Goal: Find specific page/section: Find specific page/section

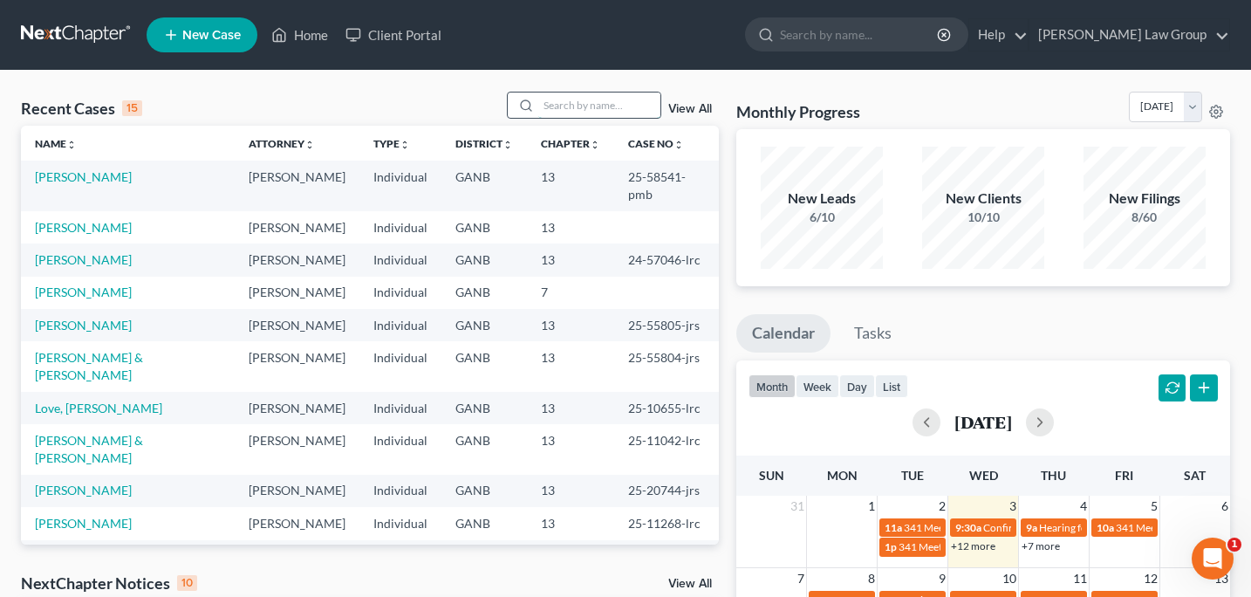
click at [568, 105] on input "search" at bounding box center [599, 104] width 122 height 25
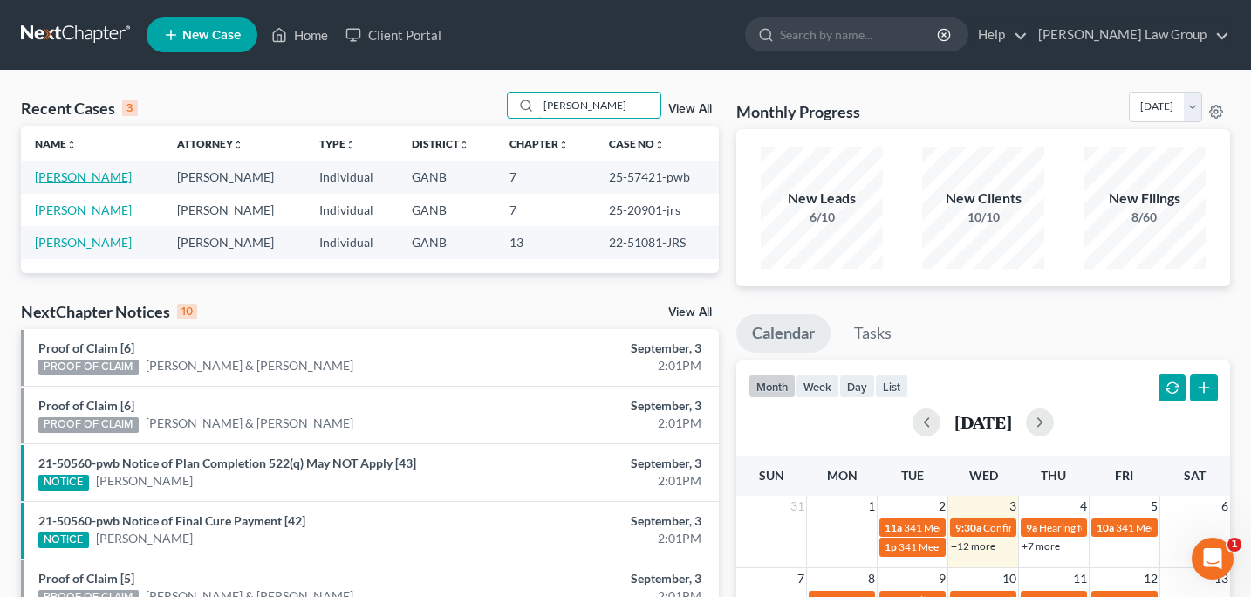
type input "[PERSON_NAME]"
click at [90, 178] on link "[PERSON_NAME]" at bounding box center [83, 176] width 97 height 15
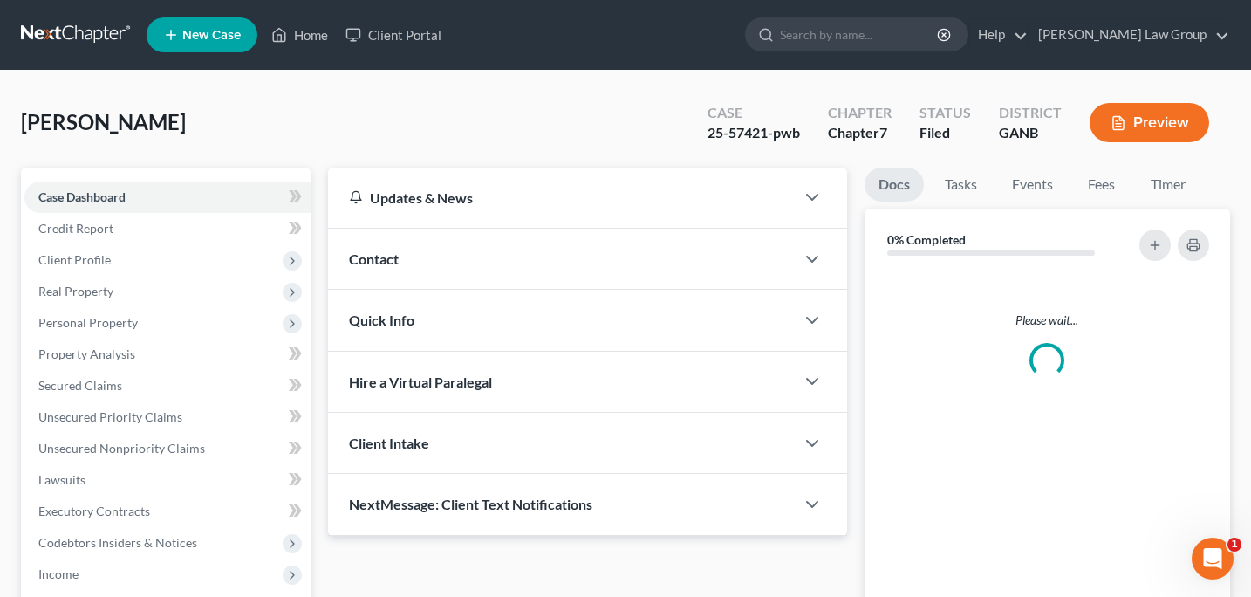
click at [90, 178] on div "Case Dashboard Payments Invoices Payments Payments Credit Report Client Profile…" at bounding box center [166, 479] width 290 height 624
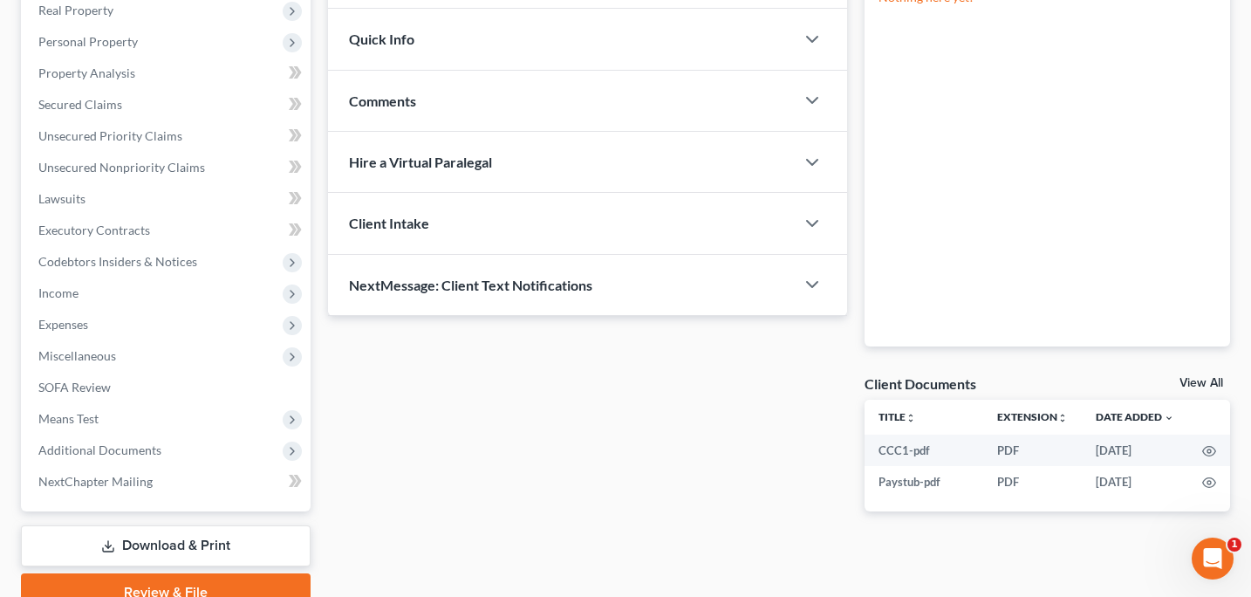
scroll to position [360, 0]
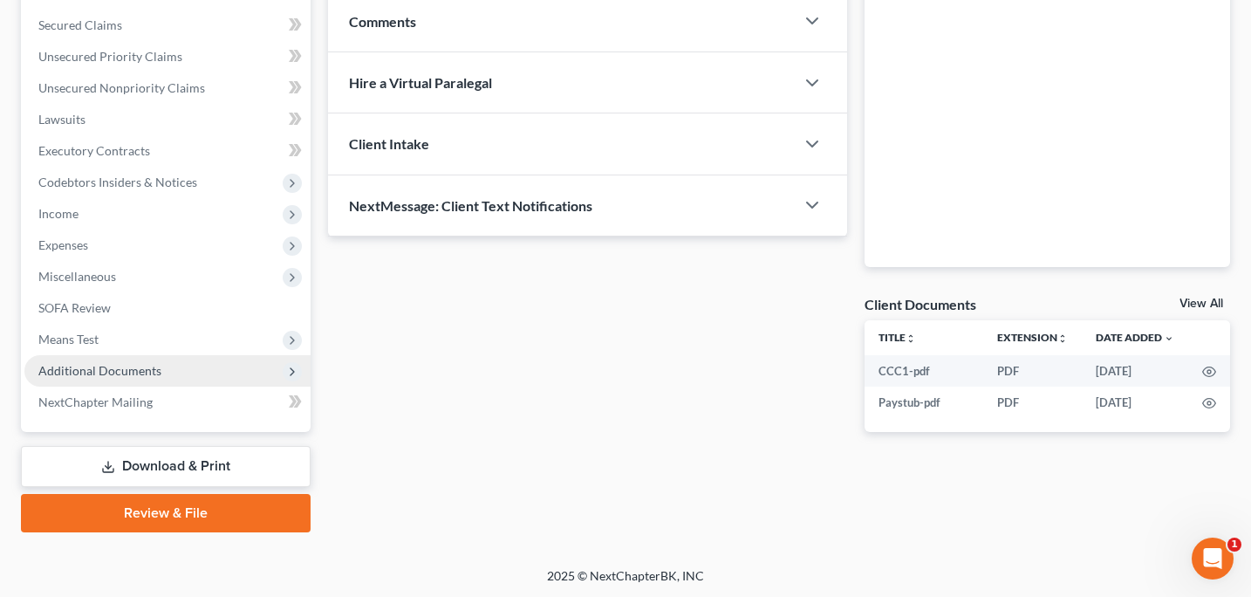
click at [92, 367] on span "Additional Documents" at bounding box center [99, 370] width 123 height 15
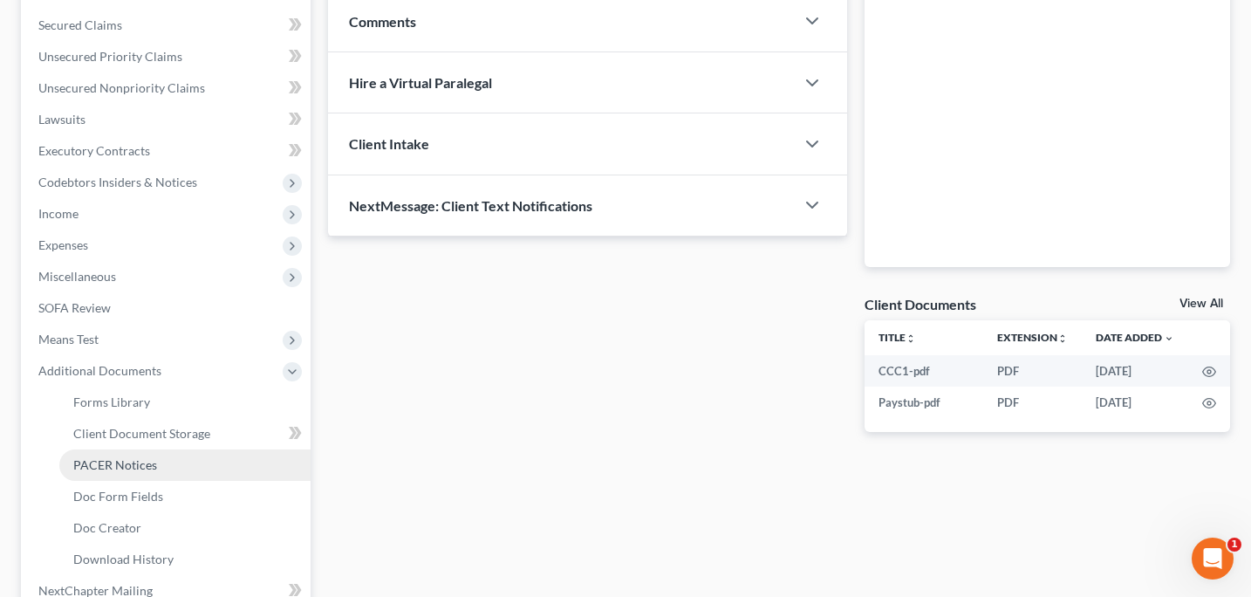
click at [110, 454] on link "PACER Notices" at bounding box center [184, 464] width 251 height 31
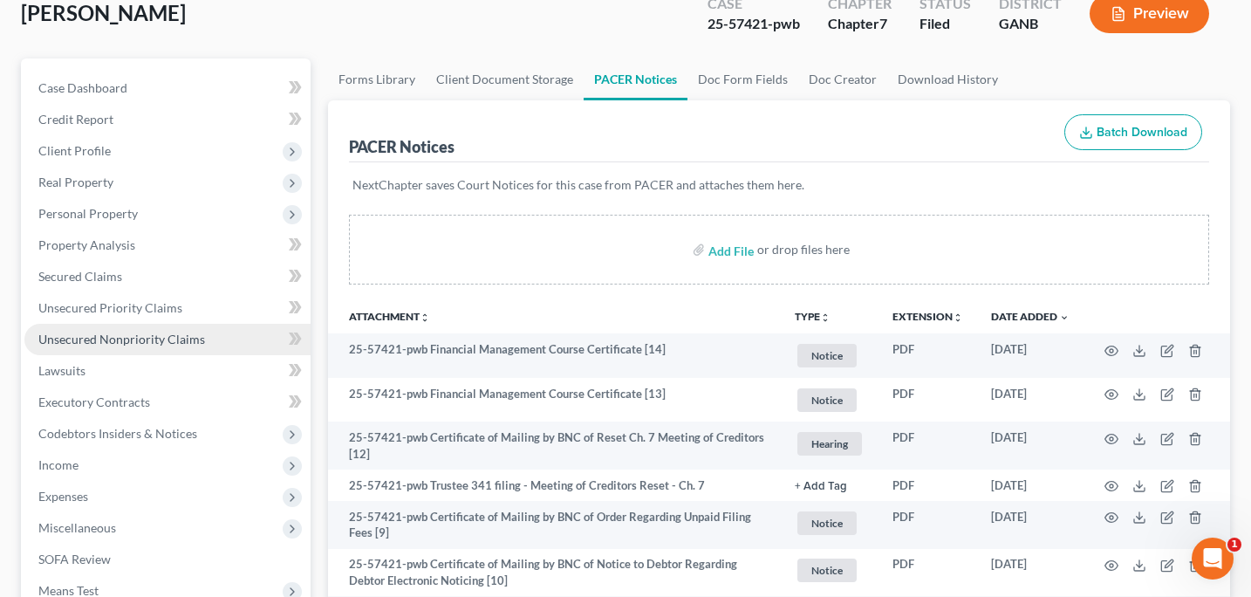
scroll to position [196, 0]
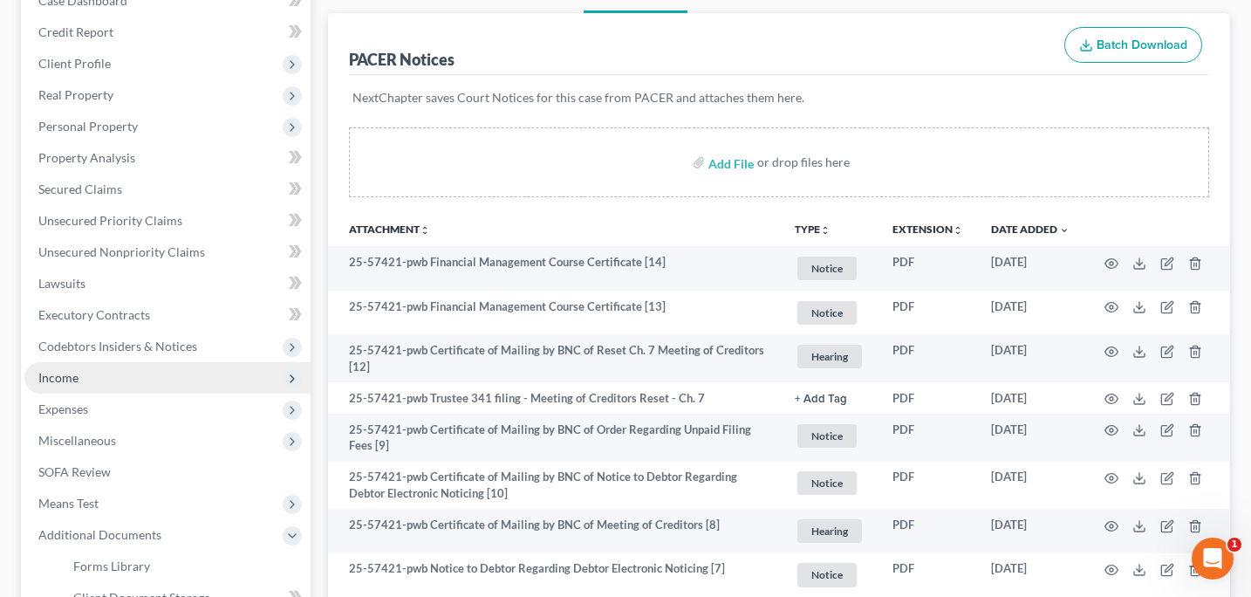
click at [62, 372] on span "Income" at bounding box center [58, 377] width 40 height 15
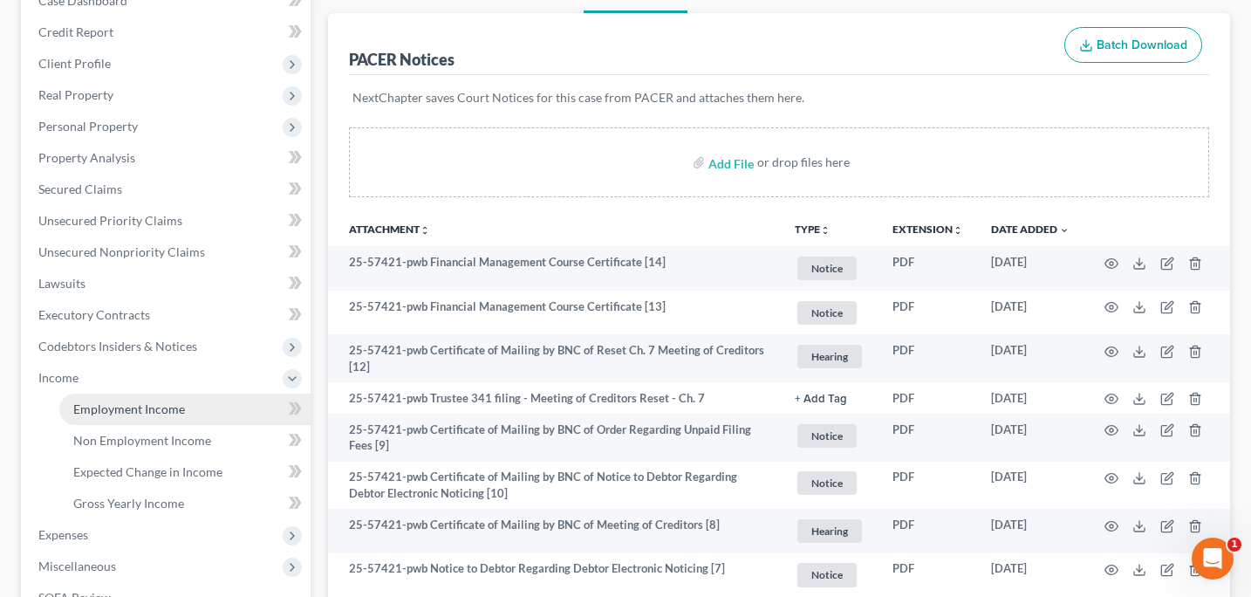
click at [147, 404] on span "Employment Income" at bounding box center [129, 408] width 112 height 15
